Goal: Find specific page/section: Find specific page/section

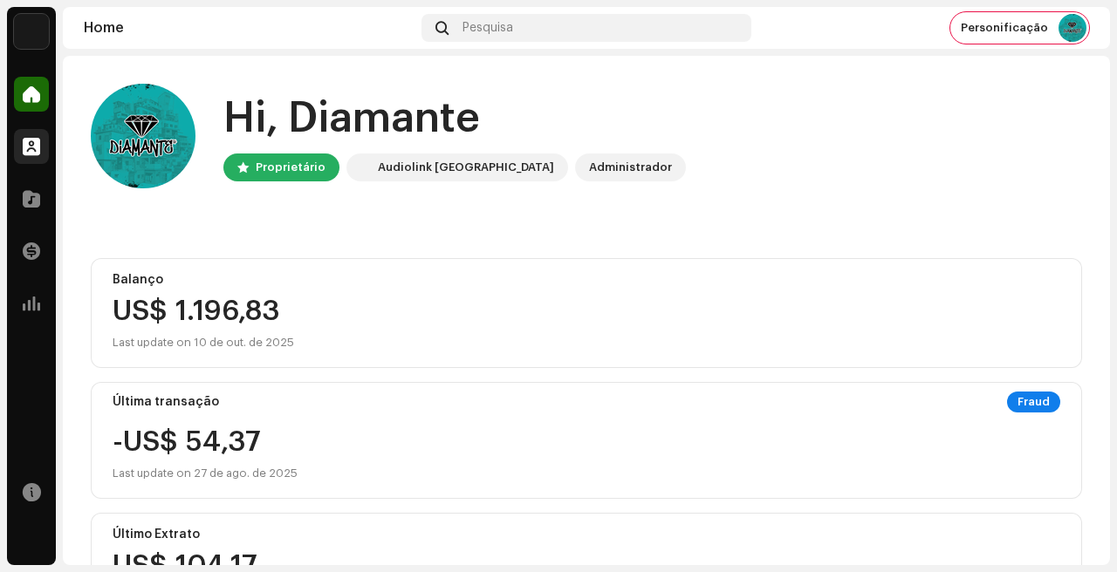
click at [31, 136] on div at bounding box center [31, 146] width 35 height 35
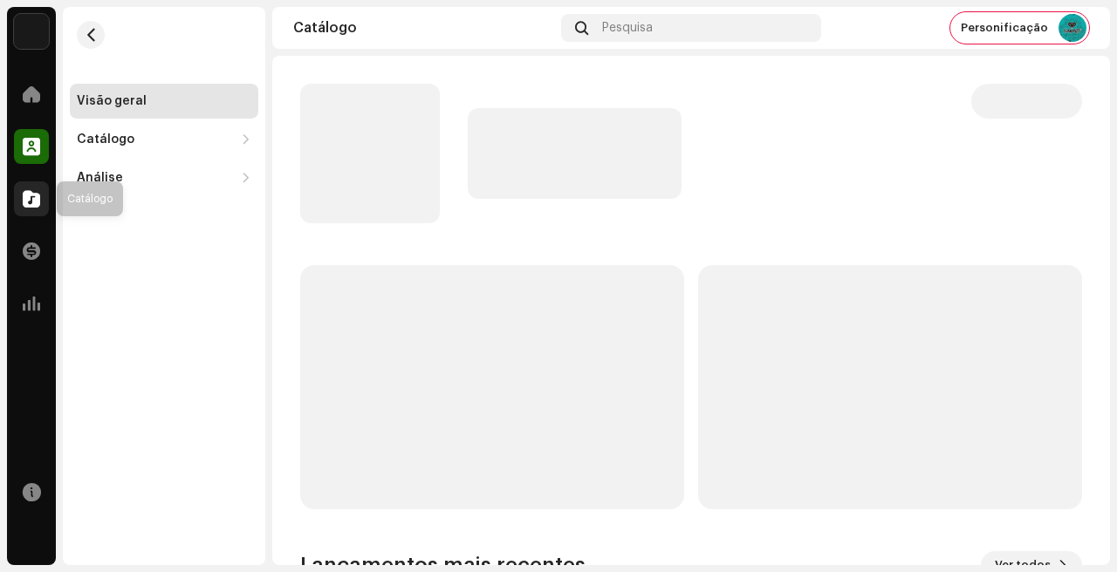
click at [28, 192] on span at bounding box center [31, 199] width 17 height 14
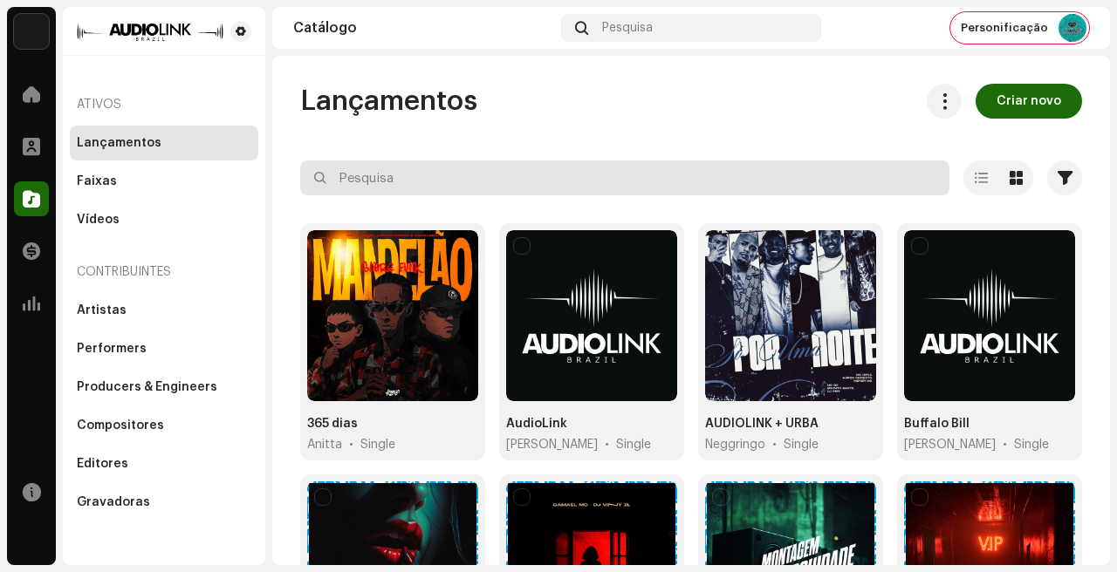
click at [445, 177] on input "text" at bounding box center [624, 178] width 649 height 35
type input "espe"
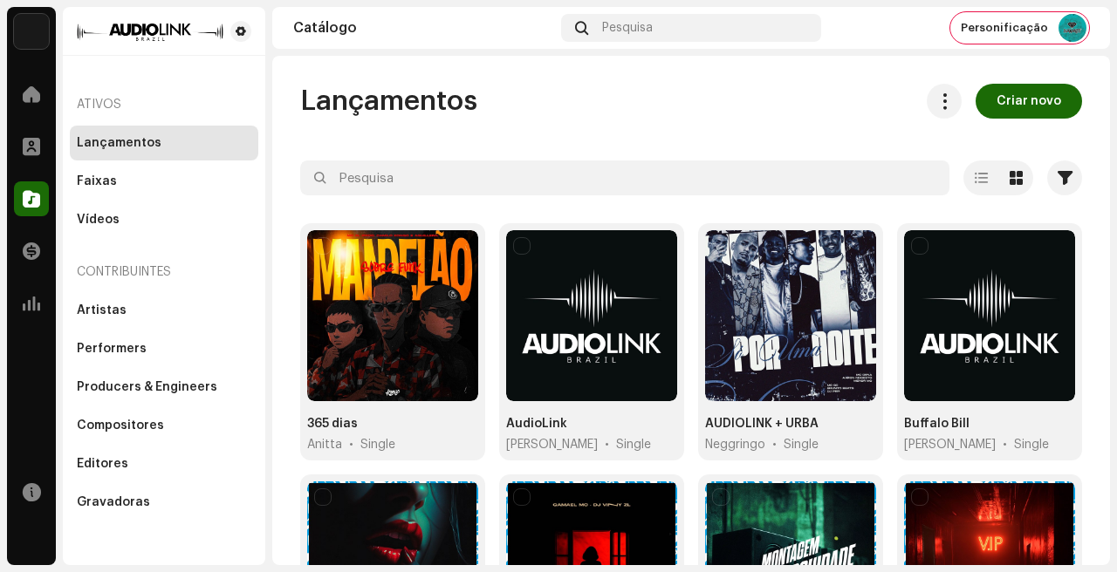
click at [1051, 44] on div "Catálogo Pesquisa Personificação" at bounding box center [691, 28] width 838 height 42
click at [1022, 25] on span "Personificação" at bounding box center [1004, 28] width 87 height 14
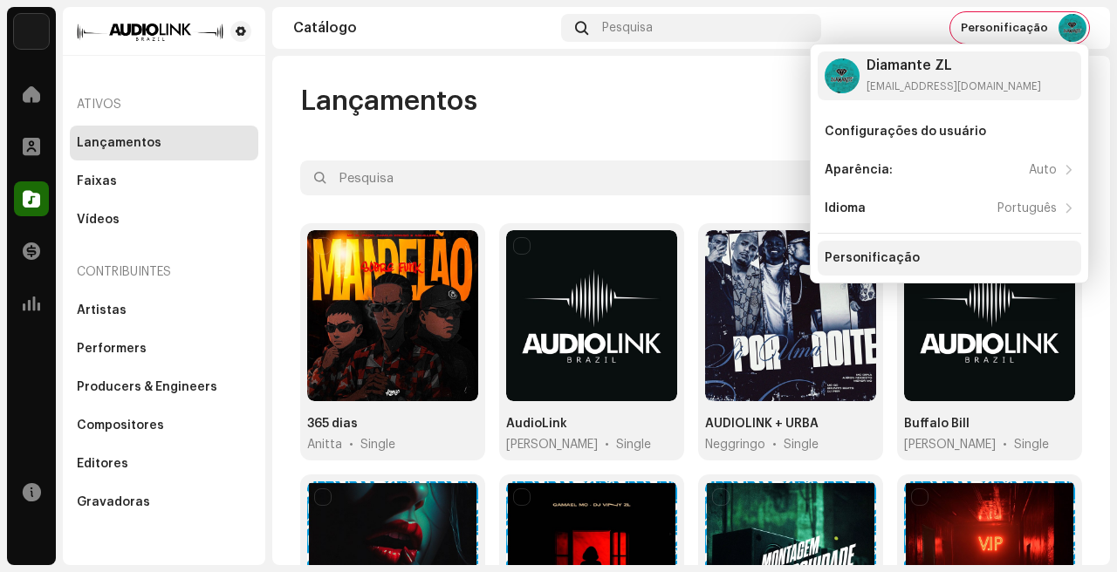
click at [898, 268] on div "Personificação" at bounding box center [950, 258] width 264 height 35
